Goal: Task Accomplishment & Management: Manage account settings

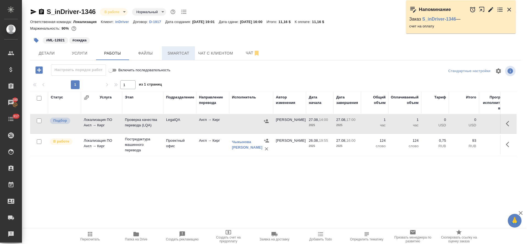
click at [179, 59] on button "Smartcat" at bounding box center [178, 53] width 33 height 14
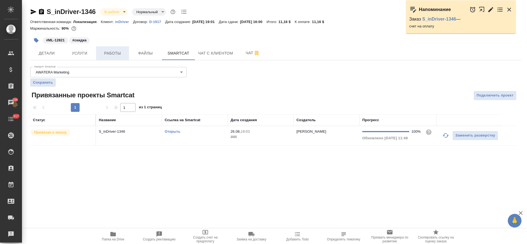
click at [111, 50] on span "Работы" at bounding box center [112, 53] width 26 height 7
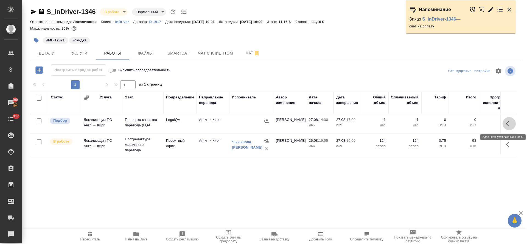
click at [507, 122] on icon "button" at bounding box center [506, 123] width 3 height 5
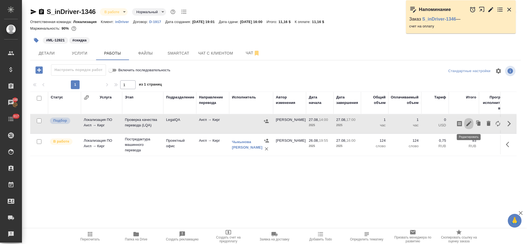
click at [469, 123] on icon "button" at bounding box center [468, 123] width 5 height 5
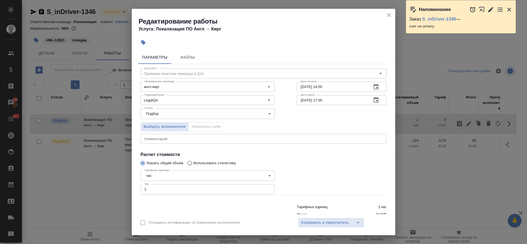
click at [372, 87] on icon "button" at bounding box center [375, 87] width 7 height 7
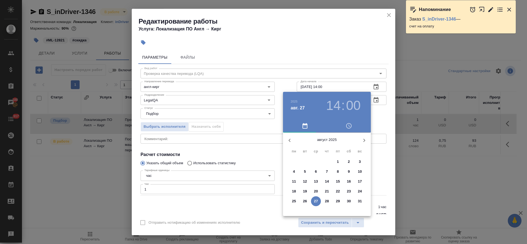
click at [335, 103] on h3 "14" at bounding box center [333, 105] width 15 height 15
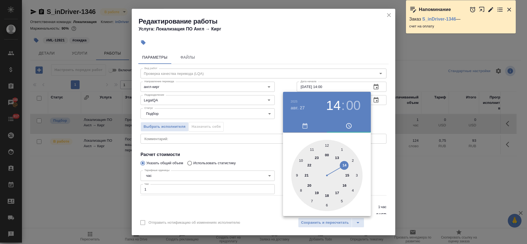
click at [325, 146] on div at bounding box center [326, 175] width 71 height 71
click at [326, 205] on div at bounding box center [326, 175] width 71 height 71
type input "[DATE] 12:30"
click at [237, 154] on div at bounding box center [263, 122] width 527 height 244
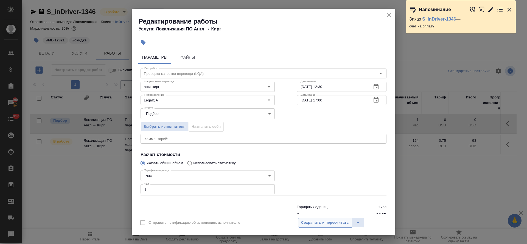
click at [312, 221] on span "Сохранить и пересчитать" at bounding box center [325, 223] width 48 height 6
